Goal: Navigation & Orientation: Understand site structure

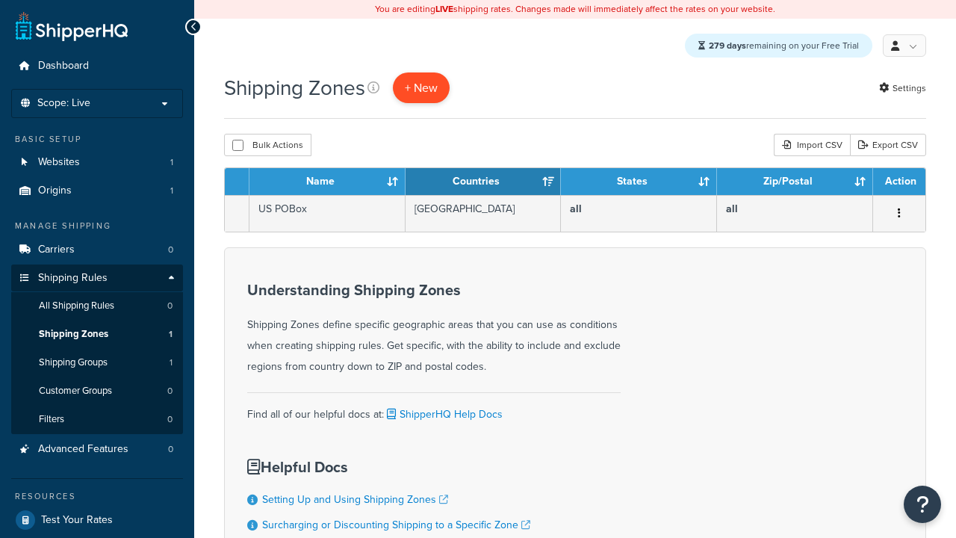
click at [423, 88] on span "+ New" at bounding box center [421, 87] width 33 height 17
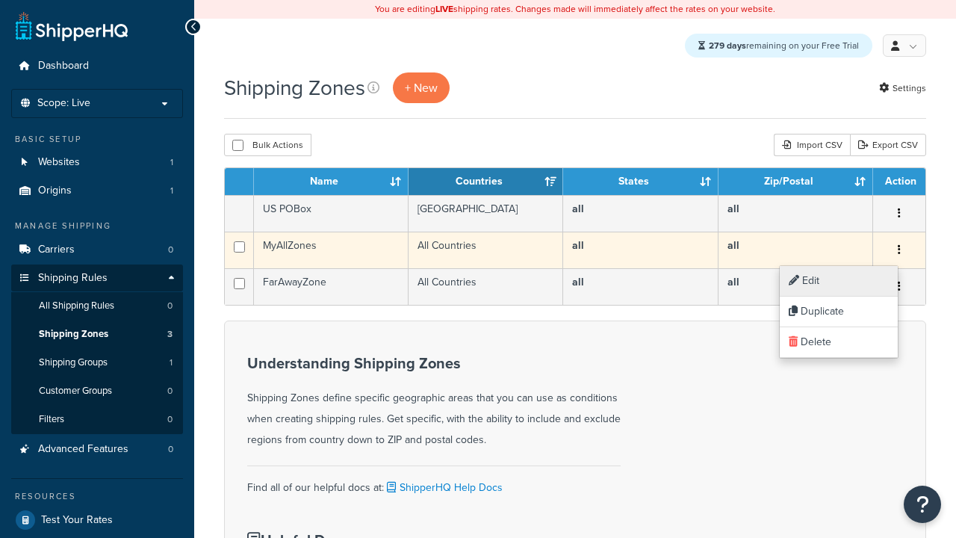
click at [838, 281] on link "Edit" at bounding box center [839, 281] width 118 height 31
